Goal: Check status: Check status

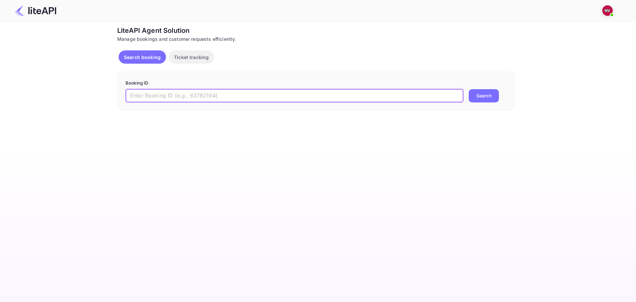
click at [245, 98] on input "text" at bounding box center [295, 95] width 338 height 13
type input "ya_NS8tCH"
click at [469, 89] on button "Search" at bounding box center [484, 95] width 30 height 13
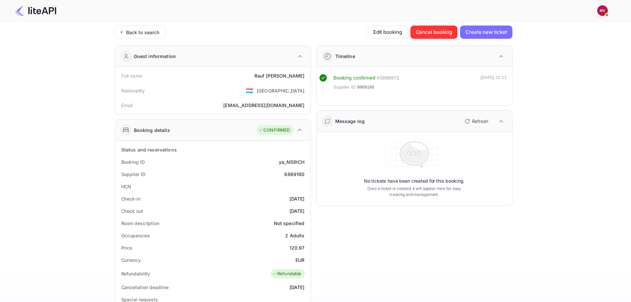
click at [298, 174] on div "8869180" at bounding box center [294, 174] width 20 height 7
copy div "8869180"
click at [334, 159] on div "No tickets have been created for this booking. Once a ticket is created, it wil…" at bounding box center [415, 169] width 190 height 68
